Goal: Navigation & Orientation: Find specific page/section

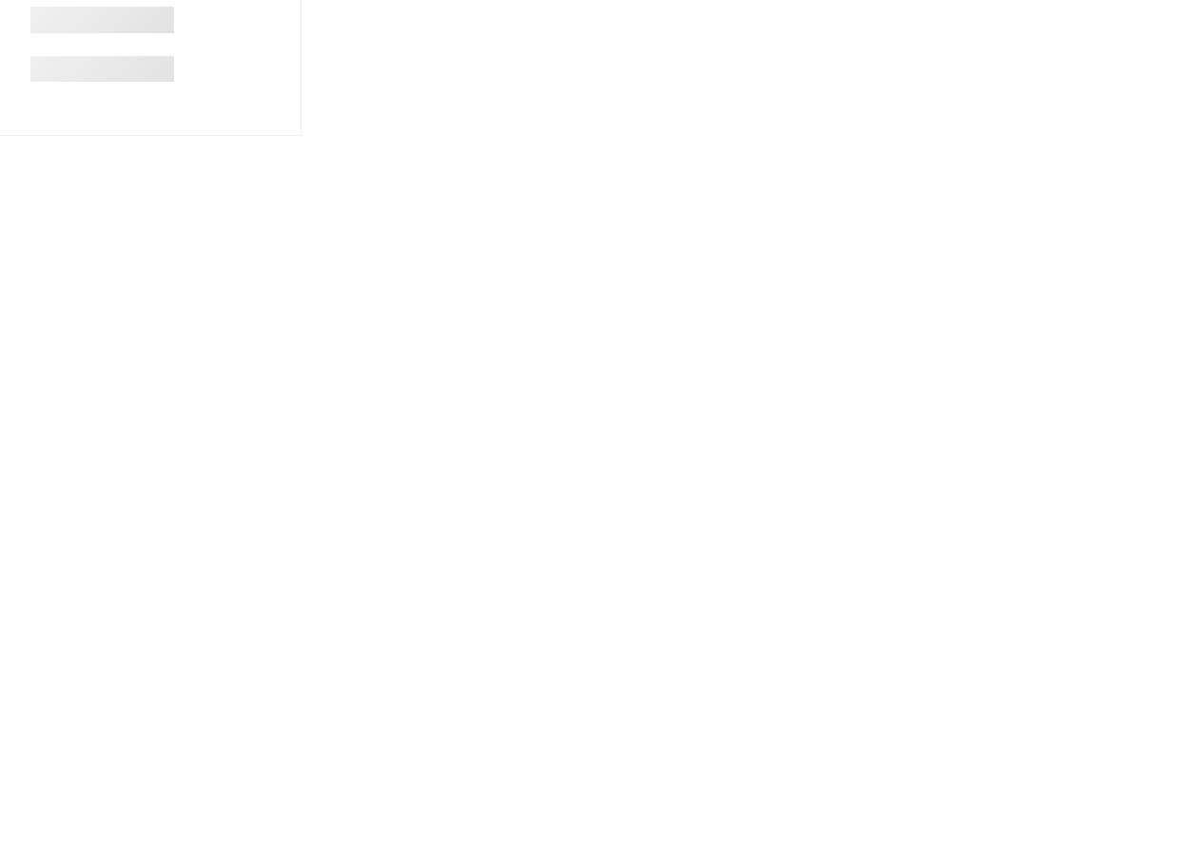
scroll to position [1518, 0]
